Goal: Task Accomplishment & Management: Manage account settings

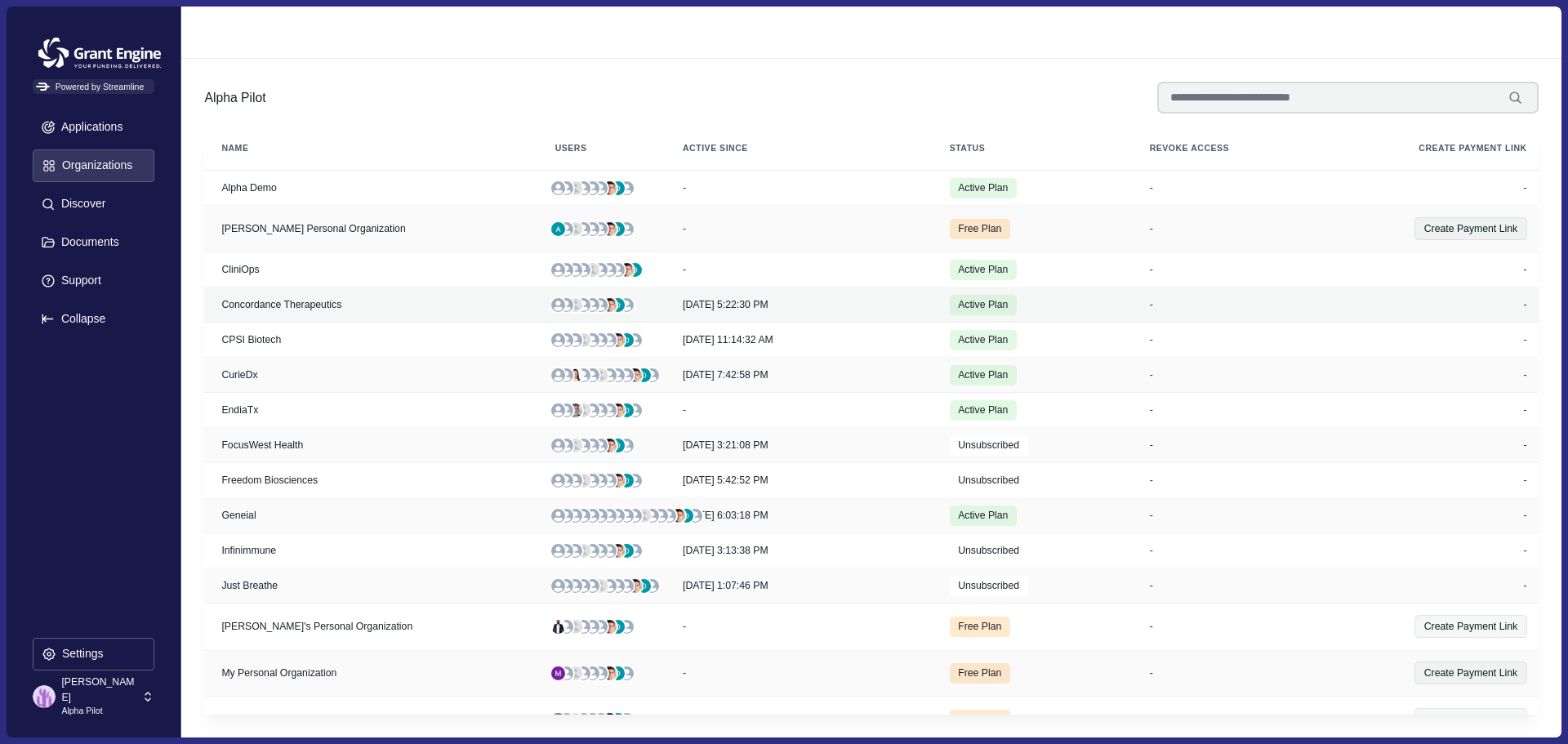
click at [339, 306] on div "Concordance Therapeutics" at bounding box center [371, 303] width 310 height 11
click at [1522, 303] on div "-" at bounding box center [1439, 303] width 177 height 11
click at [85, 686] on p "[PERSON_NAME]" at bounding box center [99, 689] width 76 height 30
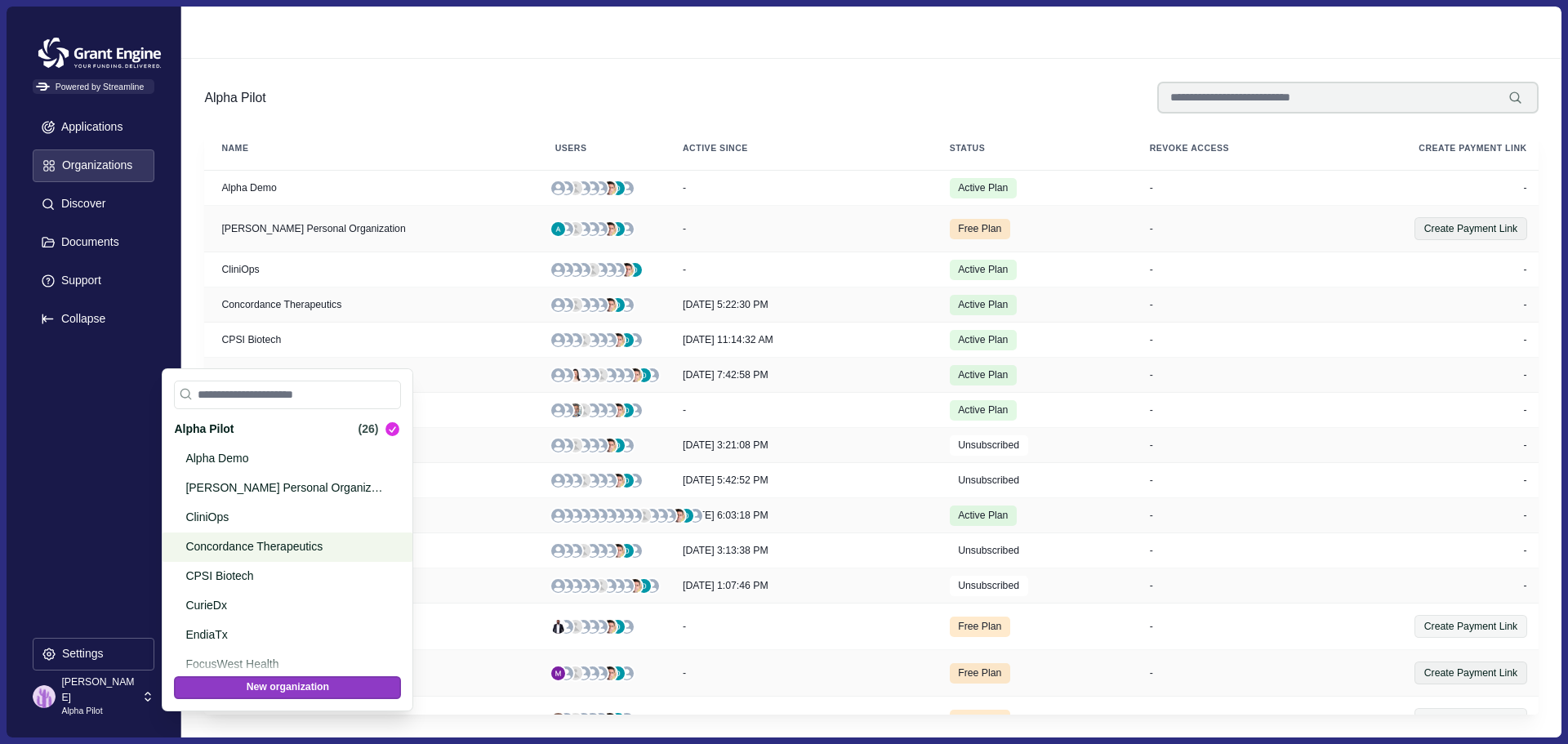
click at [224, 544] on p "Concordance Therapeutics" at bounding box center [284, 546] width 198 height 17
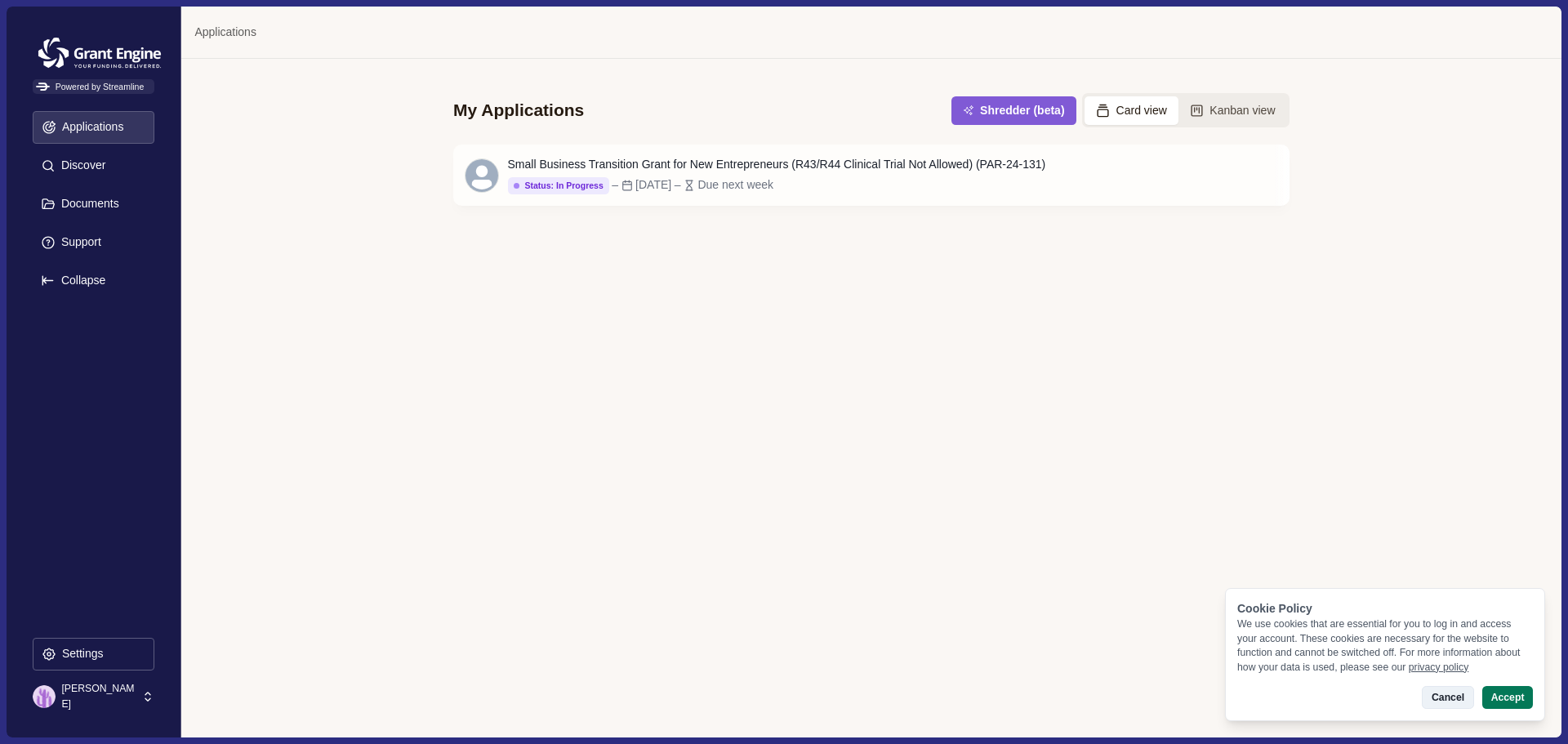
click at [1436, 695] on button "Cancel" at bounding box center [1448, 696] width 52 height 23
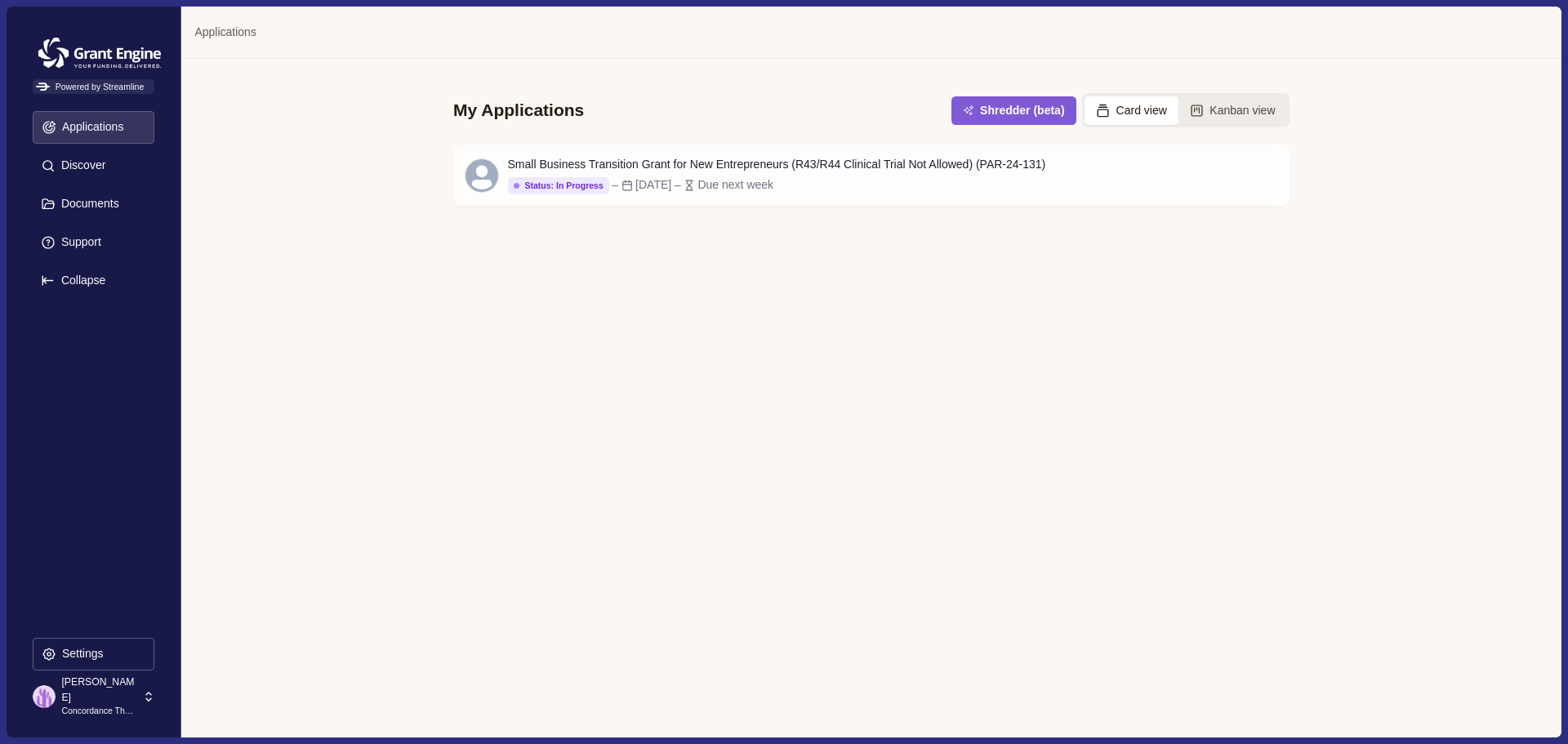
click at [83, 704] on p "Concordance Therapeutics" at bounding box center [99, 710] width 76 height 13
click at [80, 653] on p "Settings" at bounding box center [81, 653] width 48 height 14
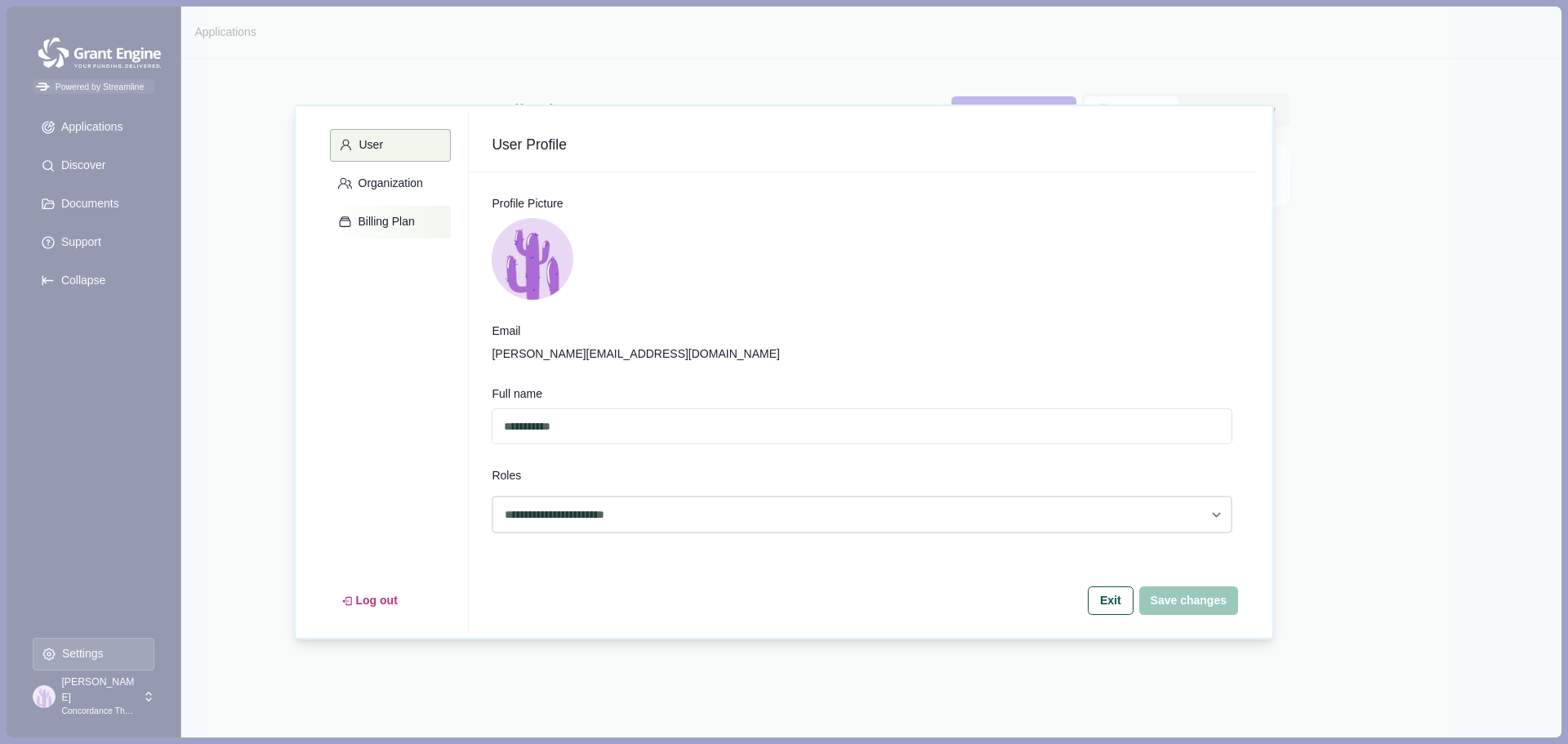
click at [375, 217] on p "Billing Plan" at bounding box center [384, 222] width 62 height 14
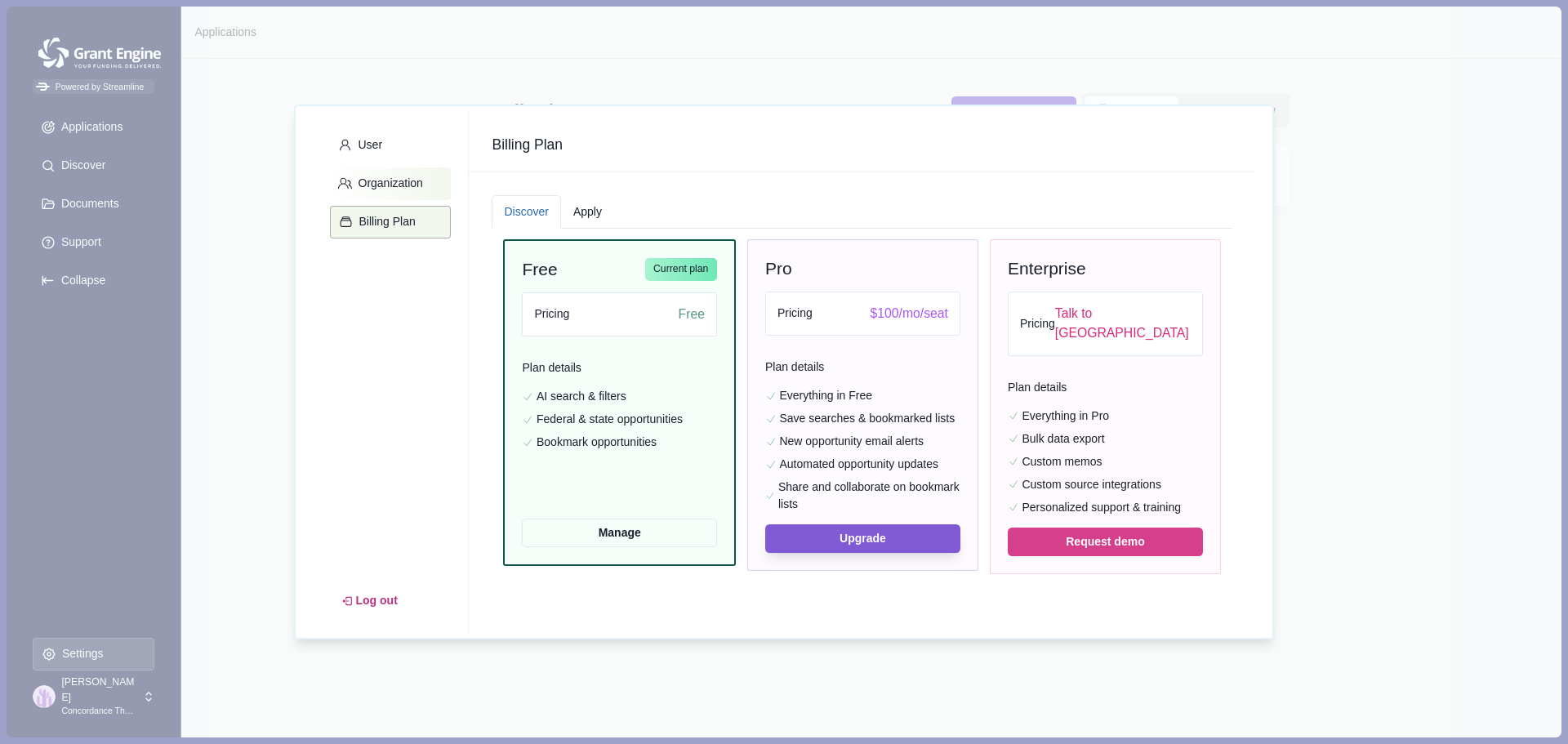
click at [366, 187] on p "Organization" at bounding box center [388, 183] width 71 height 14
select select "*****"
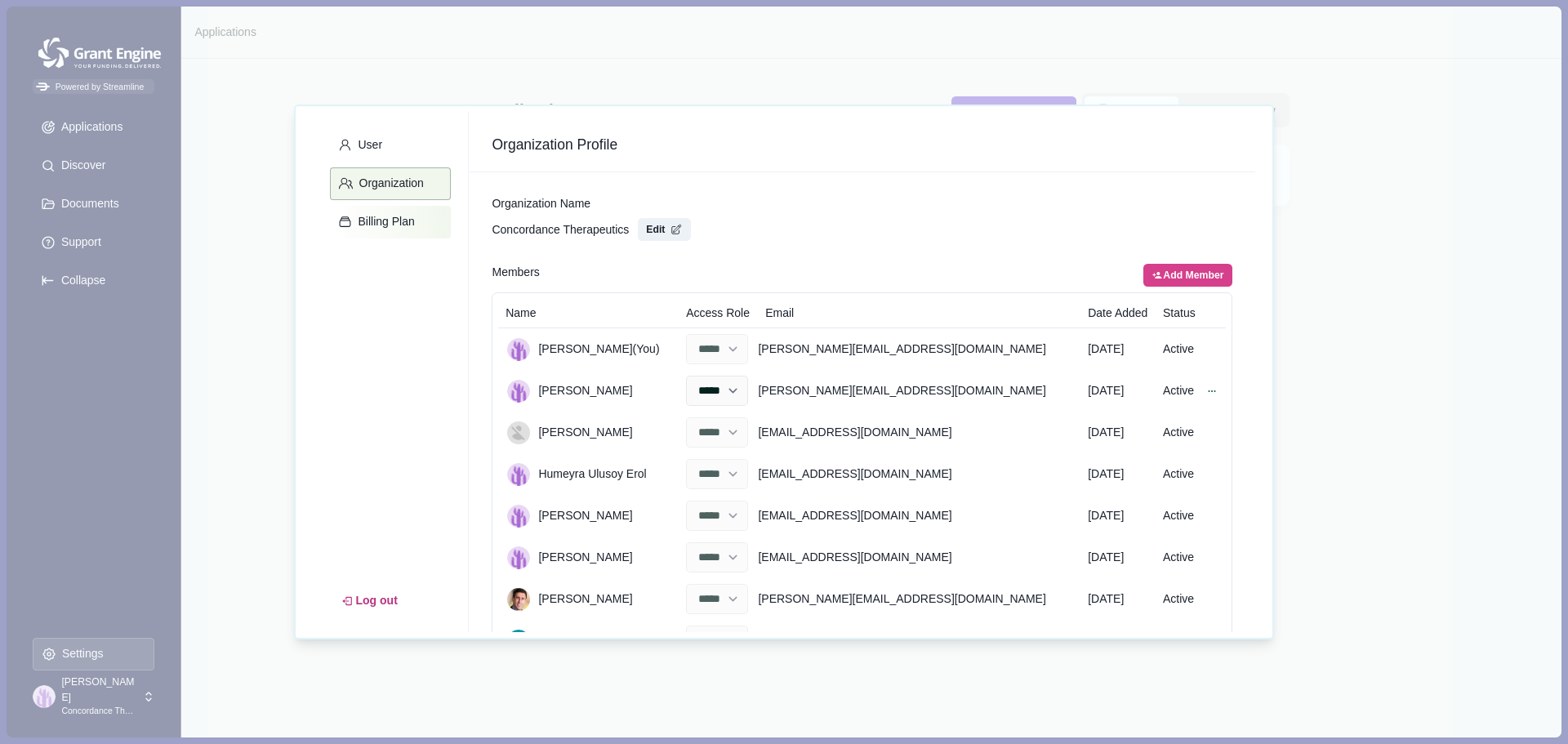
click at [376, 228] on p "Billing Plan" at bounding box center [384, 222] width 62 height 14
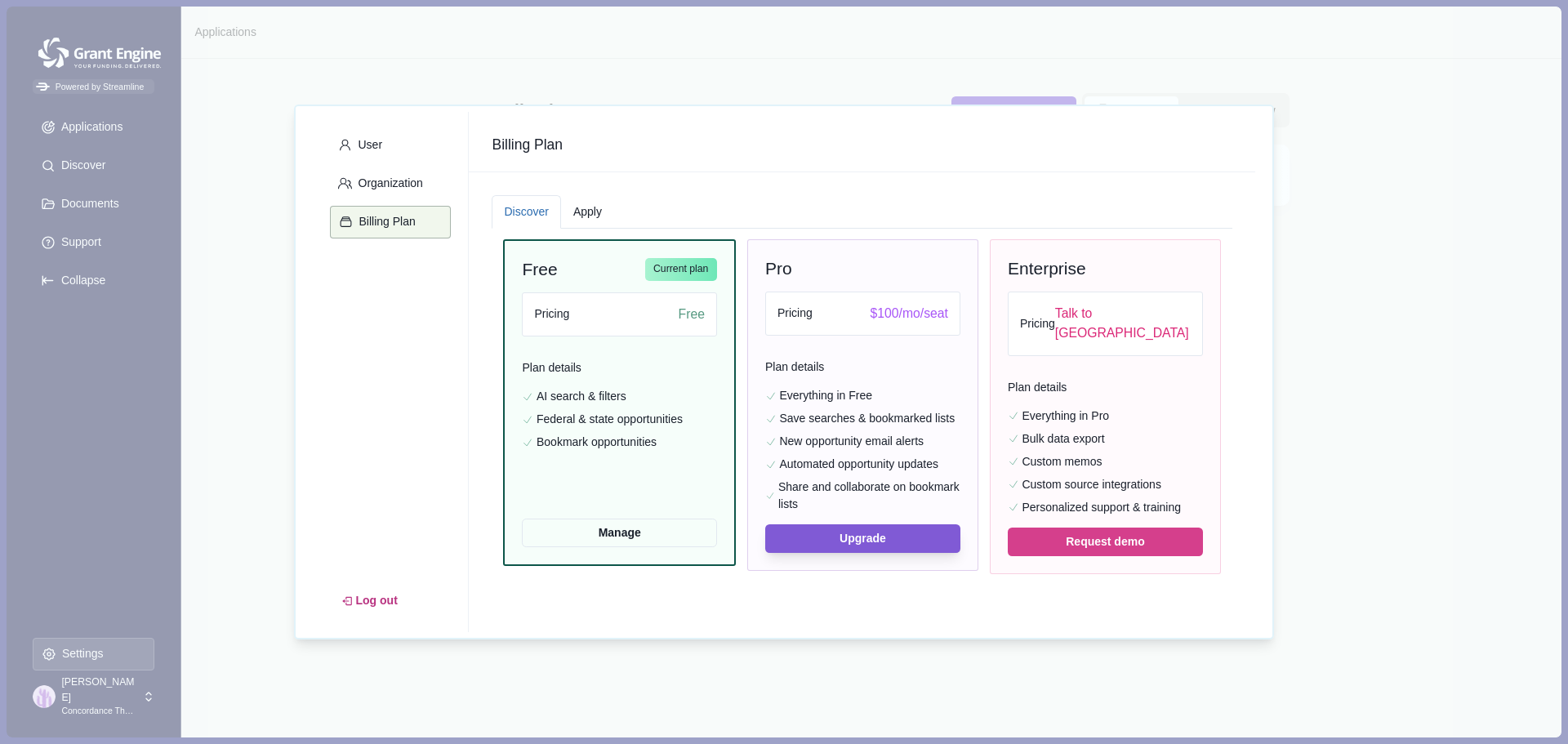
click at [413, 63] on div "User Organization Billing Plan Log out Billing Plan Discover Apply Free Current…" at bounding box center [784, 372] width 1568 height 744
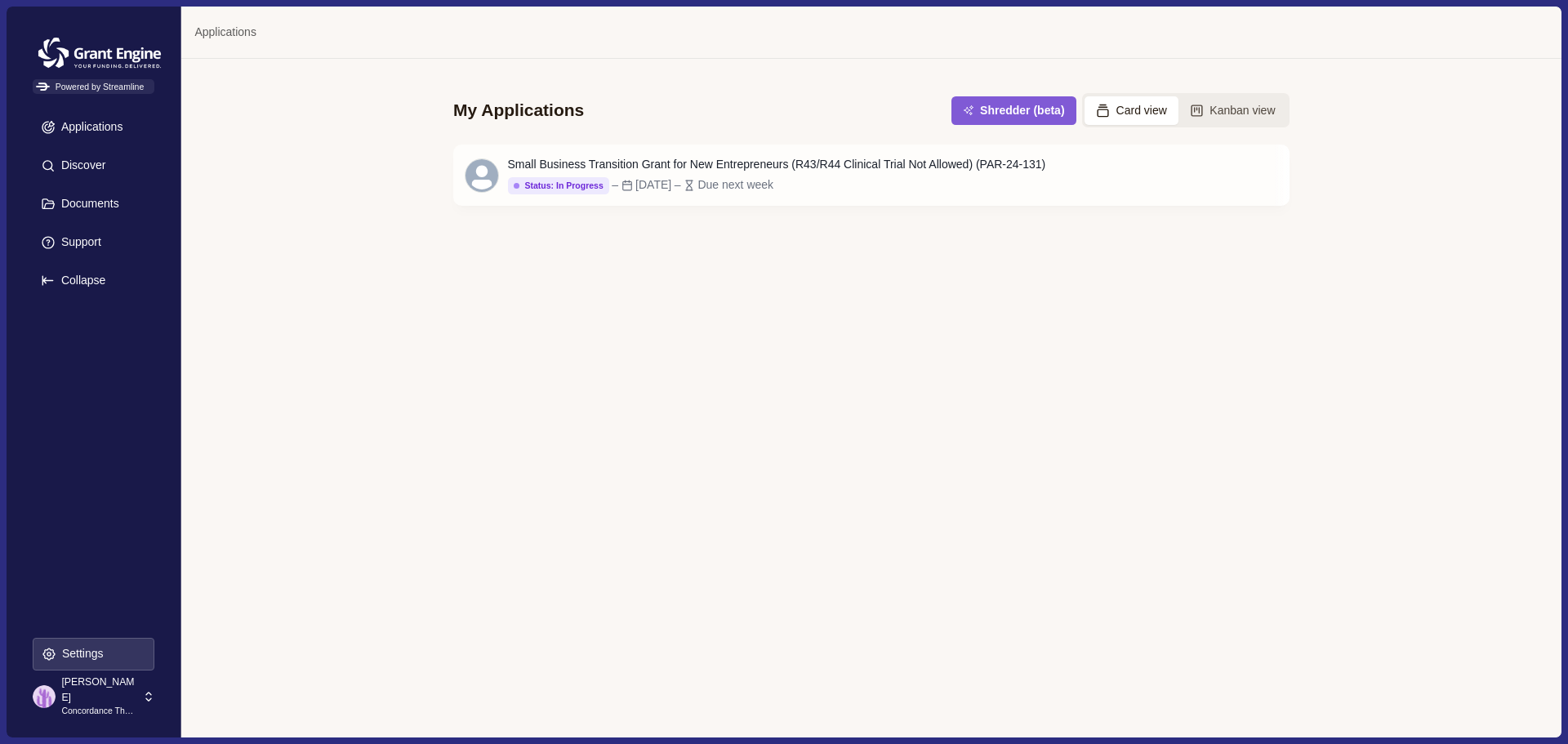
click at [105, 704] on p "Concordance Therapeutics" at bounding box center [99, 710] width 76 height 13
click at [86, 695] on p "[PERSON_NAME]" at bounding box center [99, 689] width 76 height 30
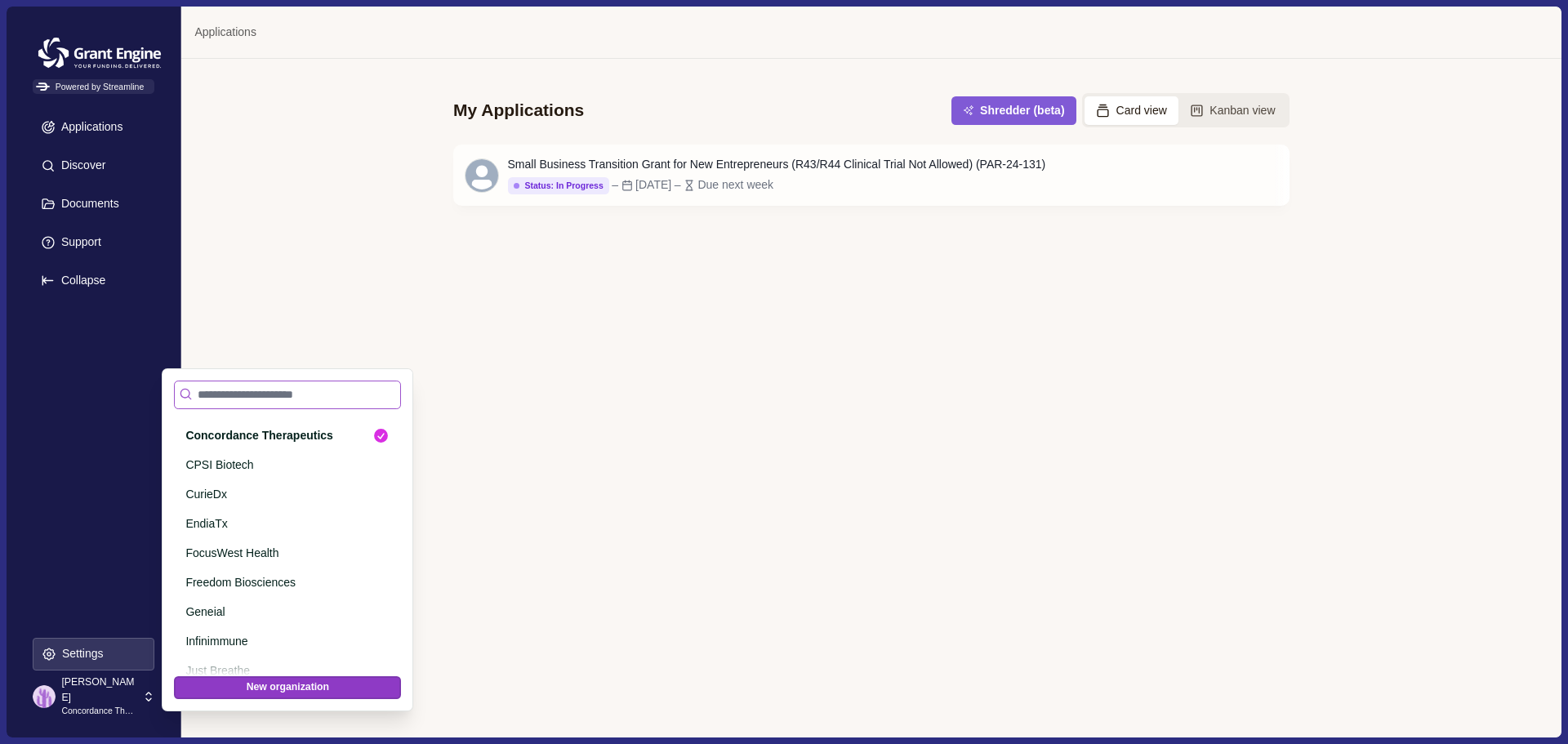
click at [333, 400] on input at bounding box center [288, 395] width 227 height 29
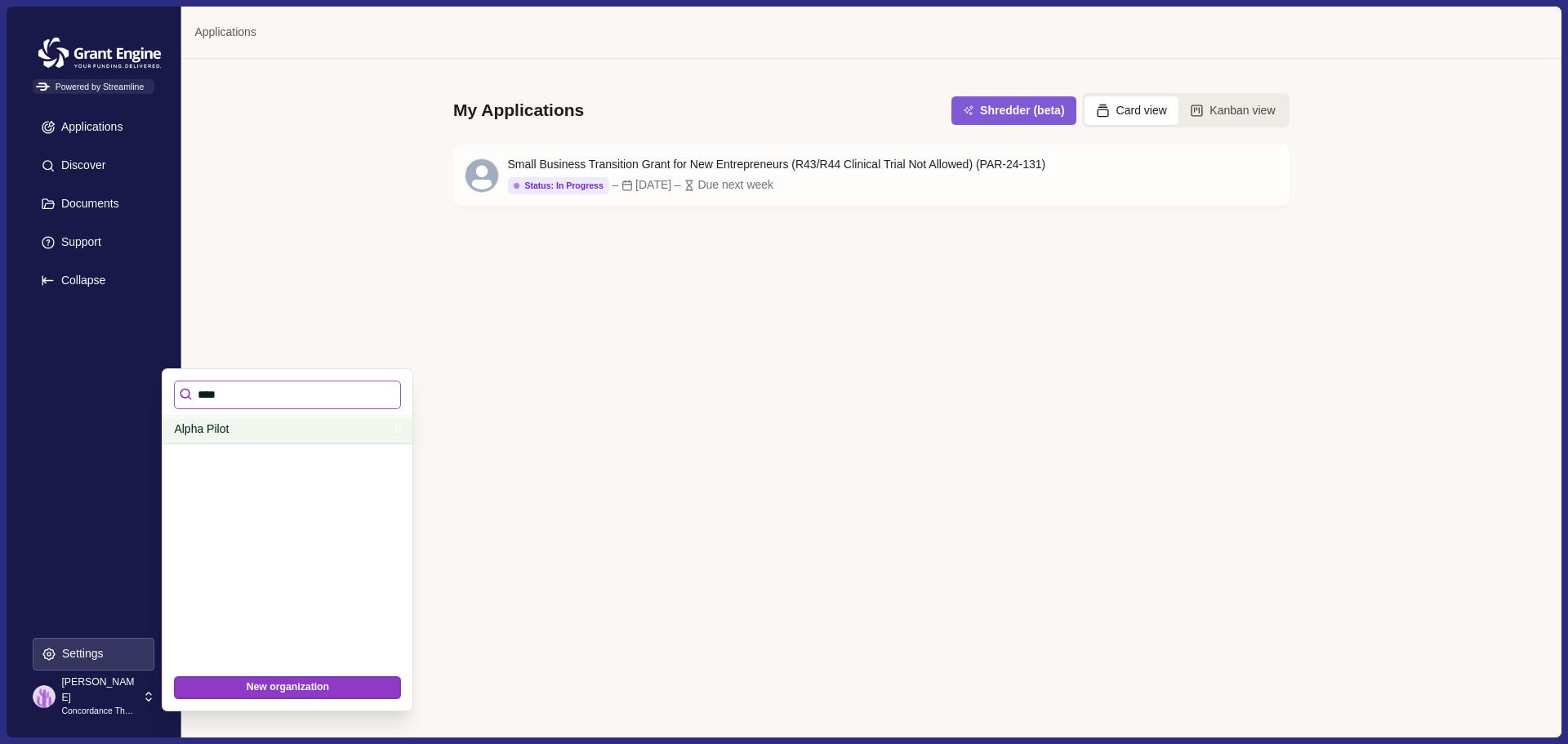
type input "****"
click at [207, 432] on p "Alpha Pilot" at bounding box center [282, 429] width 215 height 17
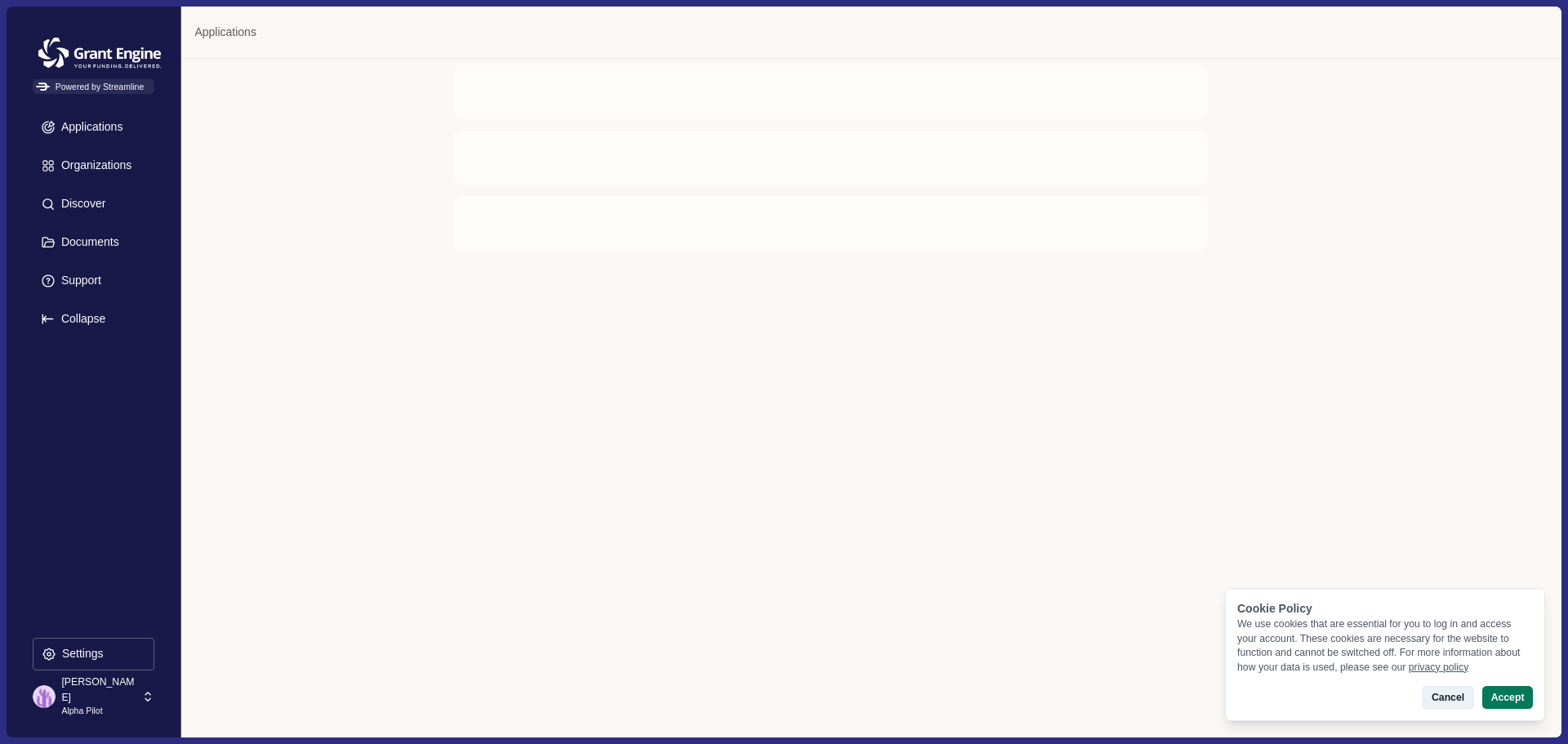
click at [1457, 697] on button "Cancel" at bounding box center [1448, 696] width 52 height 23
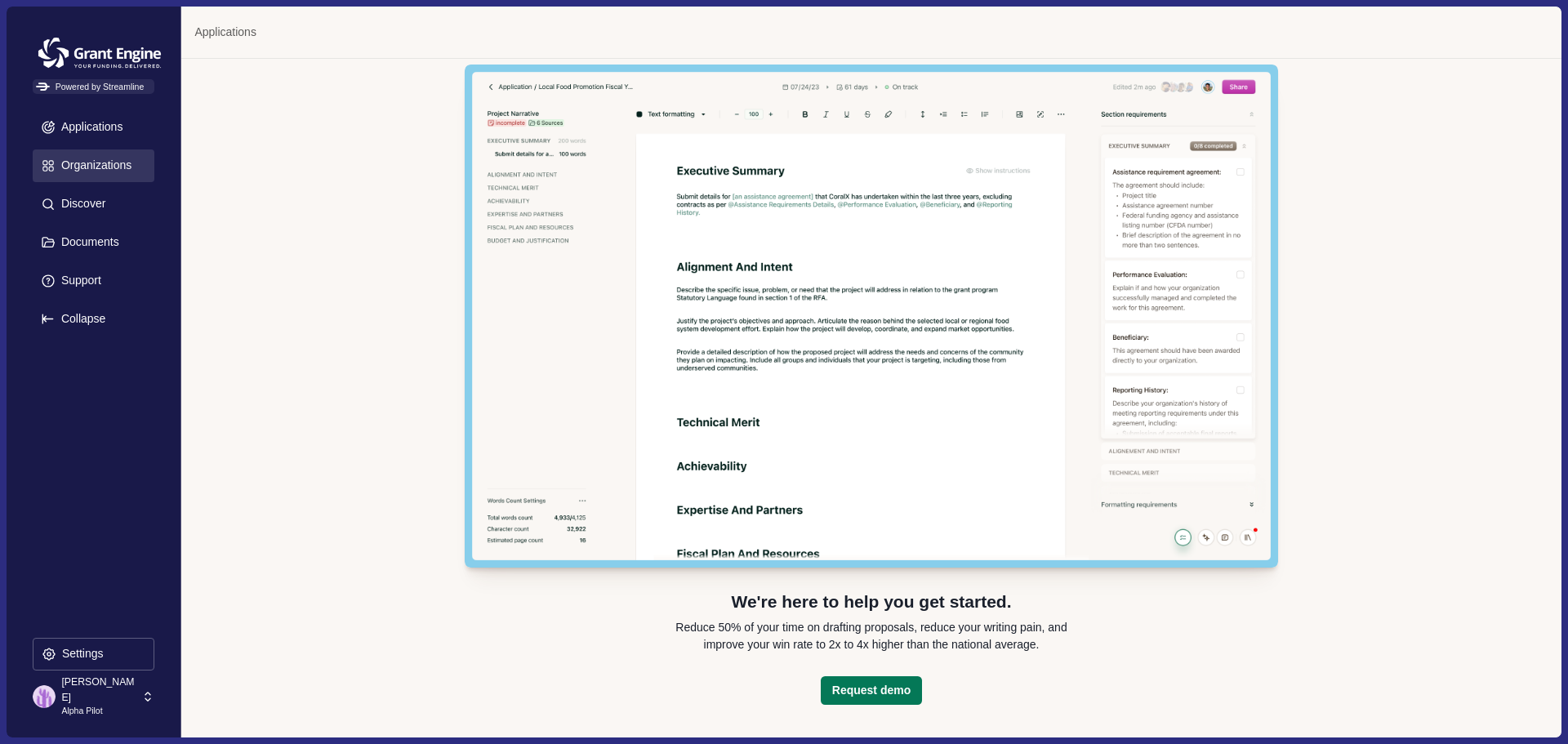
click at [85, 166] on p "Organizations" at bounding box center [94, 165] width 76 height 14
